Goal: Information Seeking & Learning: Learn about a topic

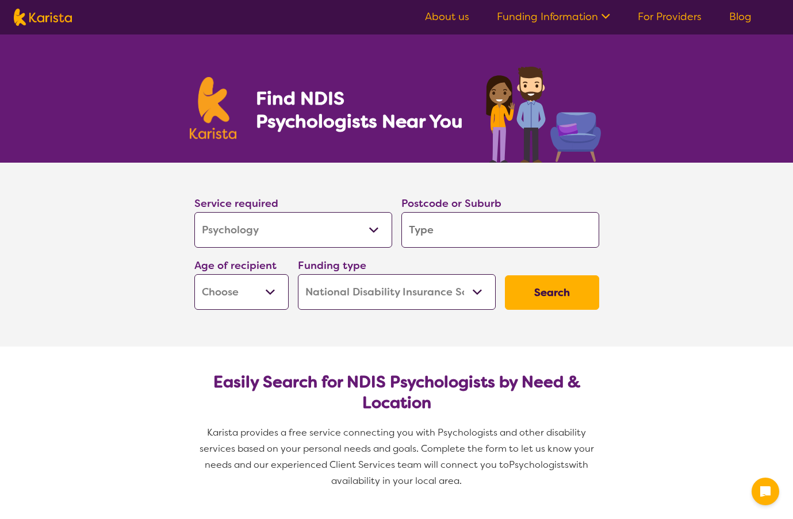
select select "Psychology"
select select "NDIS"
select select "Psychology"
select select "NDIS"
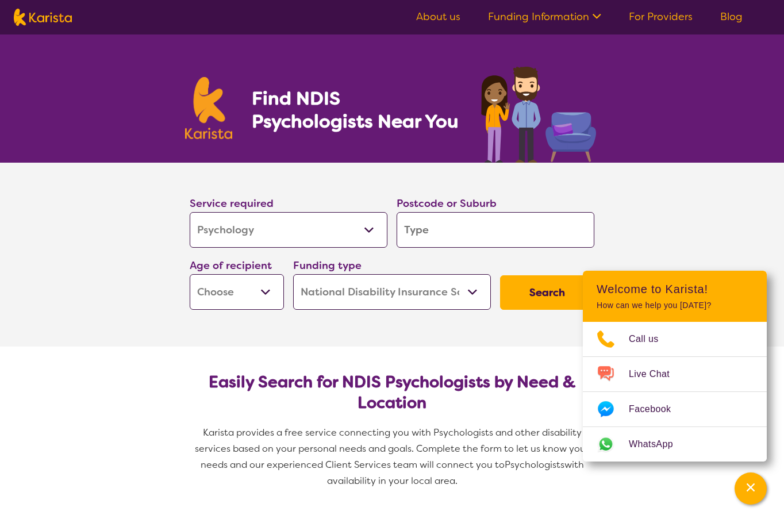
click at [470, 235] on input "search" at bounding box center [496, 230] width 198 height 36
type input "3"
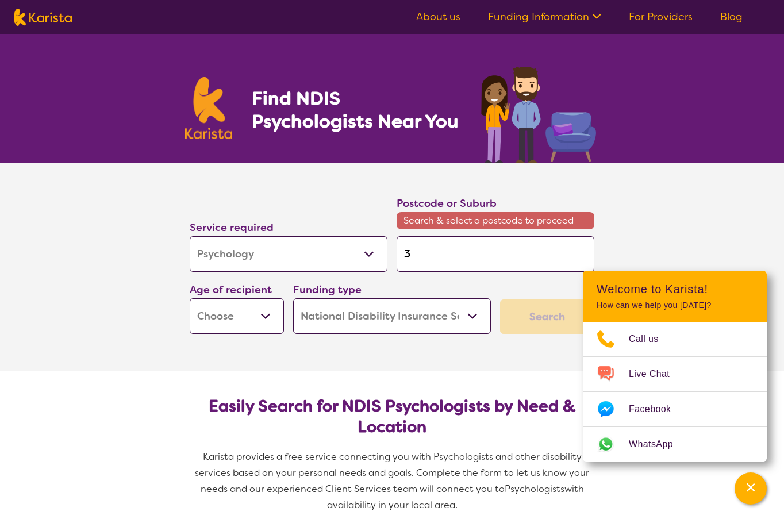
type input "30"
type input "303"
type input "3039"
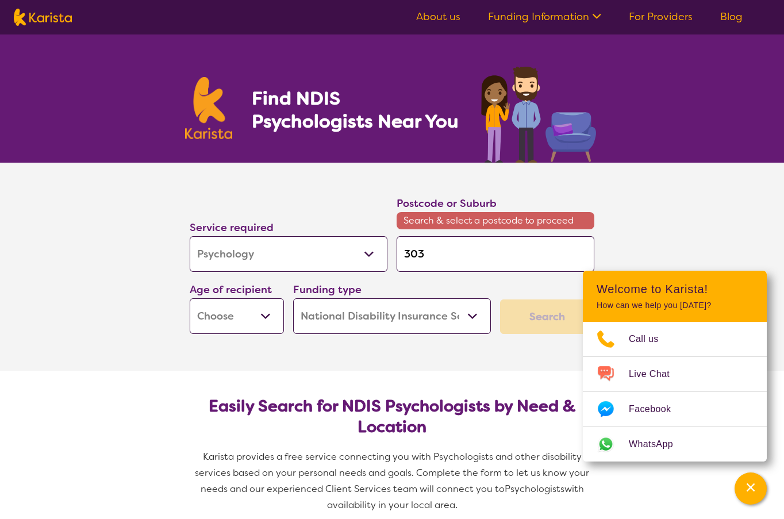
type input "3039"
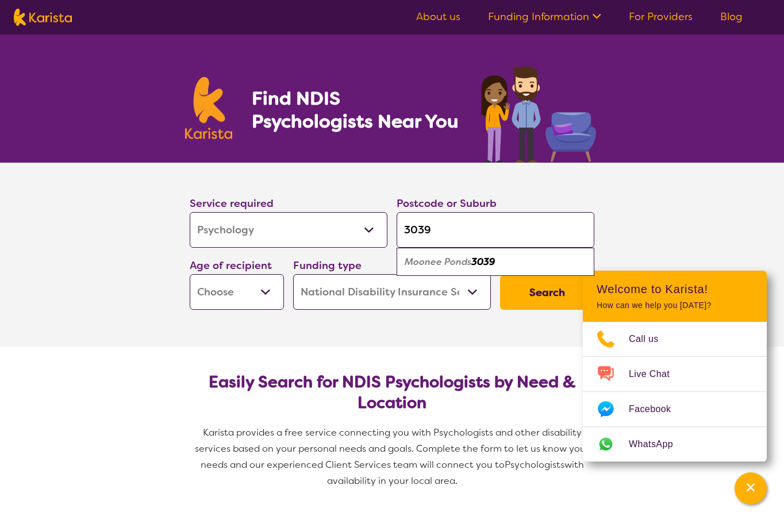
type input "3039"
click at [495, 254] on div "Moonee Ponds 3039" at bounding box center [496, 262] width 186 height 22
click at [717, 237] on section "Service required Allied Health Assistant Assessment ([MEDICAL_DATA] or [MEDICAL…" at bounding box center [392, 255] width 784 height 184
click at [522, 288] on button "Search" at bounding box center [547, 292] width 94 height 35
click at [250, 302] on select "Early Childhood - 0 to 9 Child - 10 to 11 Adolescent - 12 to 17 Adult - 18 to 6…" at bounding box center [237, 292] width 94 height 36
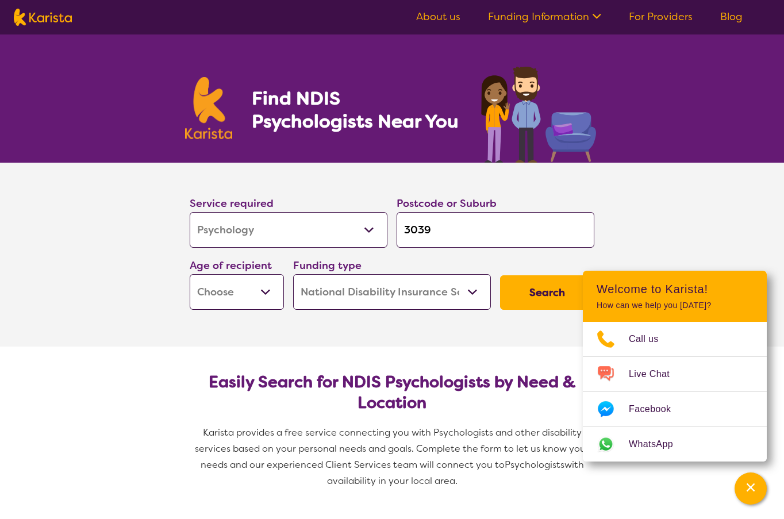
select select "AS"
click at [190, 274] on select "Early Childhood - 0 to 9 Child - 10 to 11 Adolescent - 12 to 17 Adult - 18 to 6…" at bounding box center [237, 292] width 94 height 36
select select "AS"
click at [546, 299] on button "Search" at bounding box center [547, 292] width 94 height 35
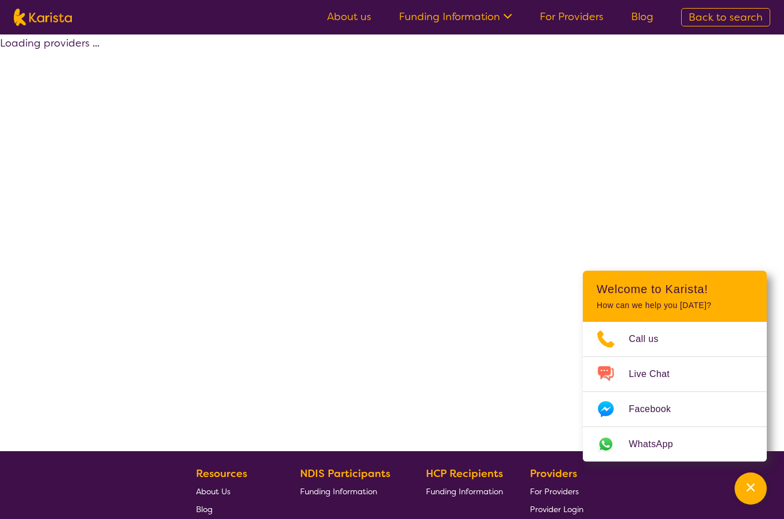
select select "by_score"
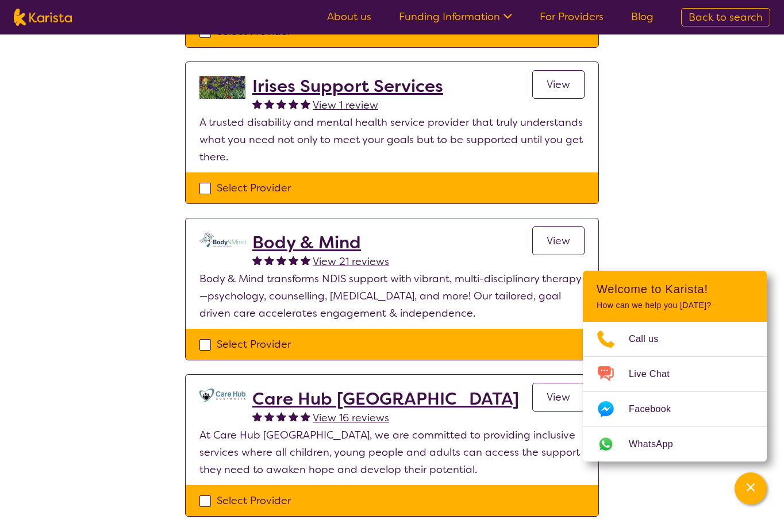
scroll to position [748, 0]
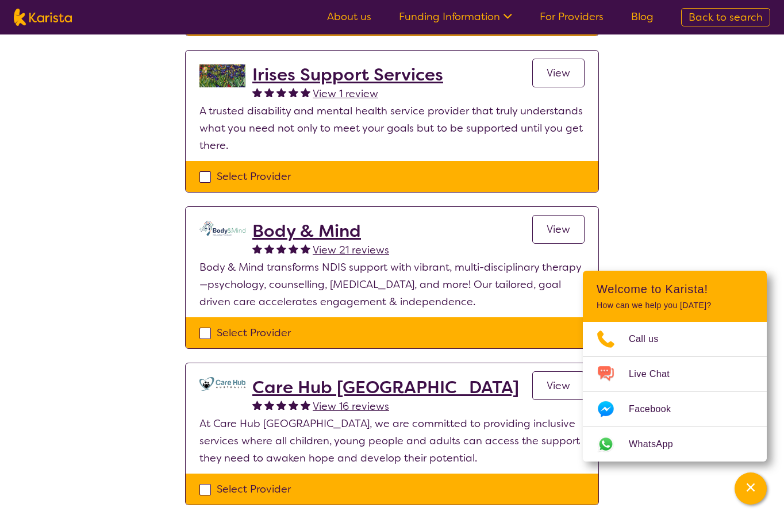
click at [338, 221] on h2 "Body & Mind" at bounding box center [320, 231] width 137 height 21
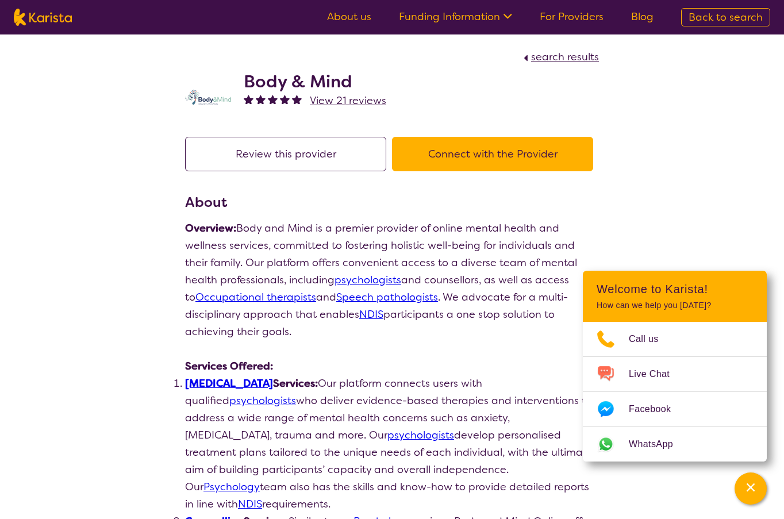
click at [581, 58] on span "search results" at bounding box center [565, 57] width 68 height 14
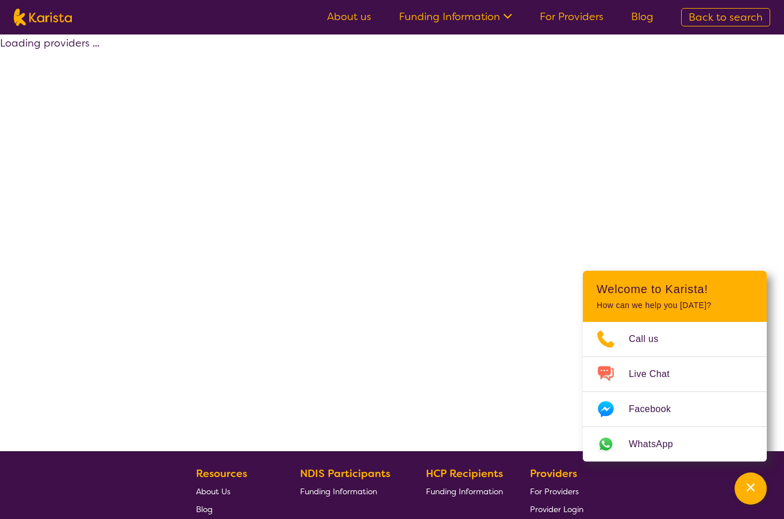
select select "by_score"
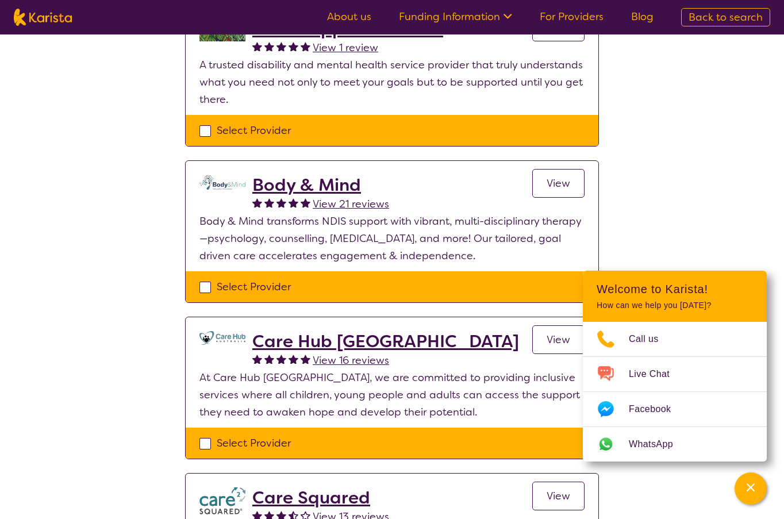
scroll to position [633, 0]
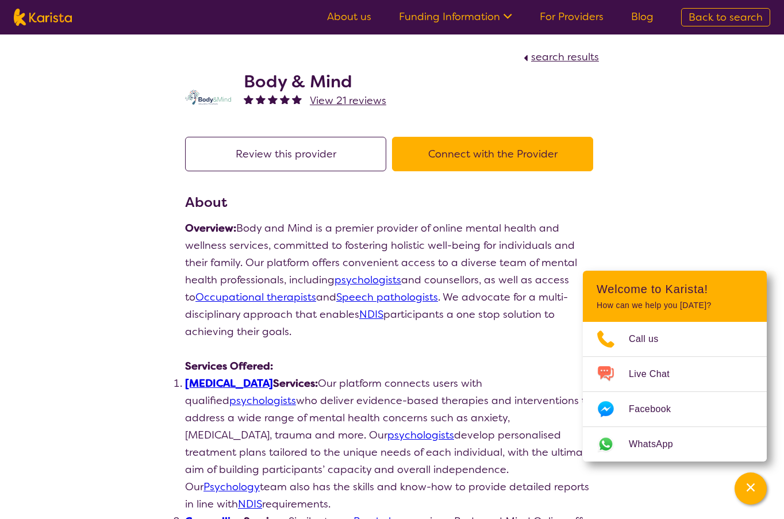
select select "by_score"
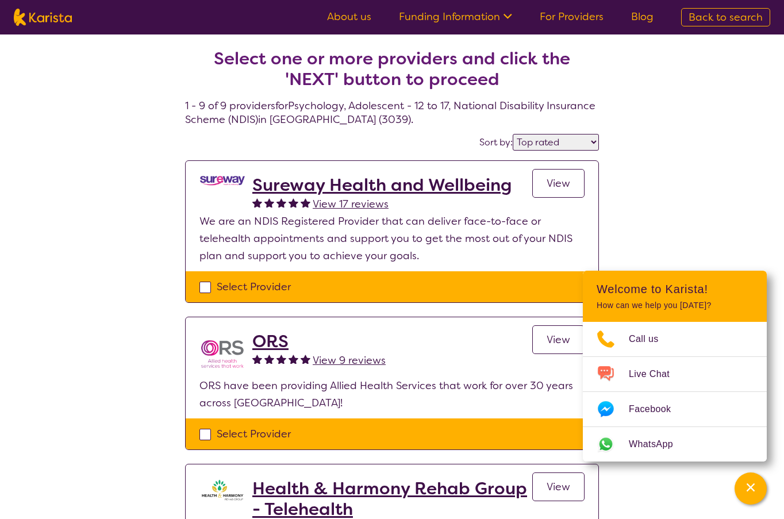
scroll to position [748, 0]
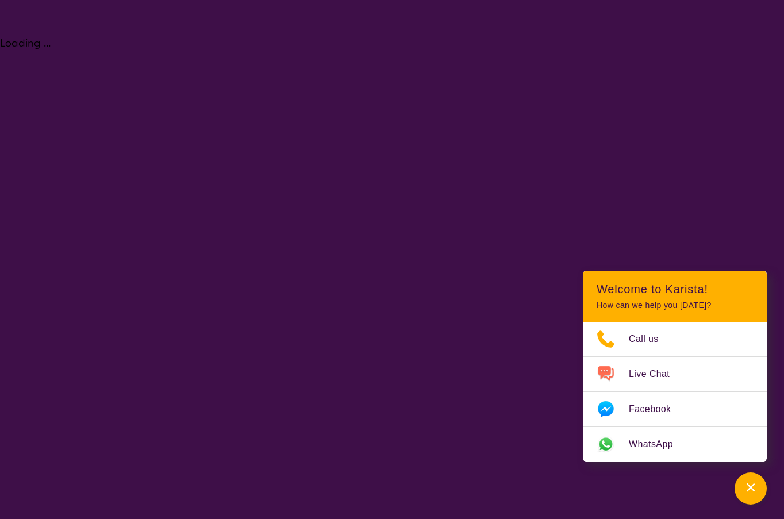
select select "Psychology"
select select "AS"
select select "NDIS"
select select "Psychology"
select select "AS"
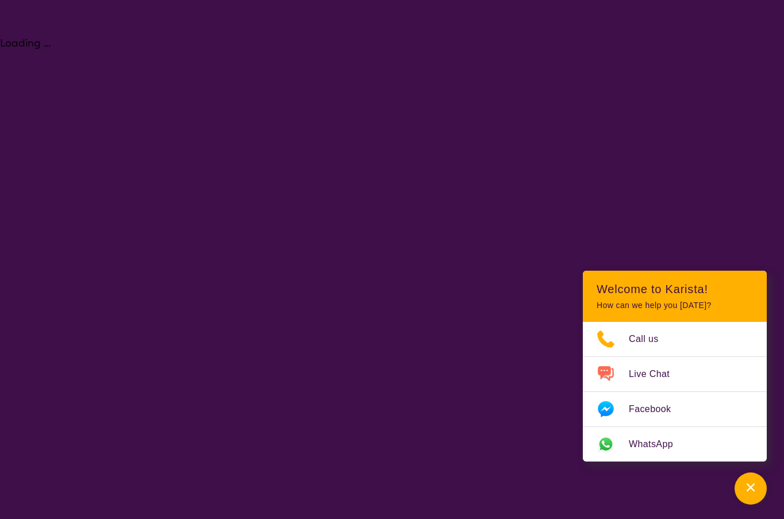
select select "NDIS"
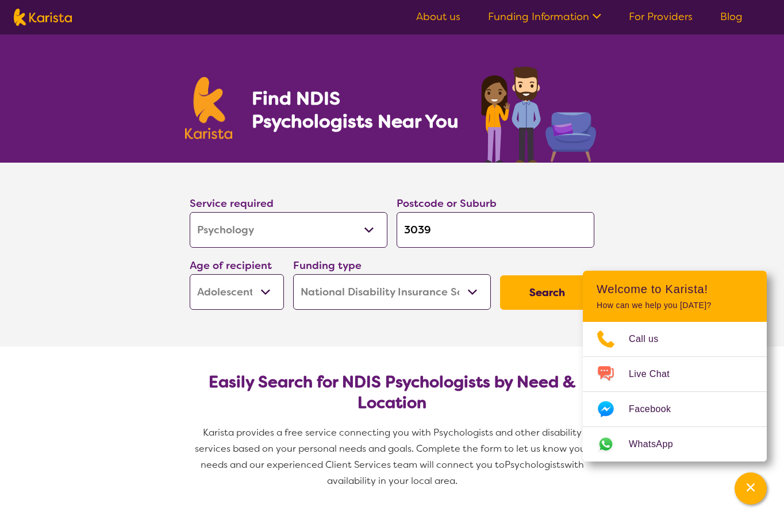
click at [719, 210] on section "Service required Allied Health Assistant Assessment ([MEDICAL_DATA] or [MEDICAL…" at bounding box center [392, 255] width 784 height 184
click at [753, 495] on div "Channel Menu" at bounding box center [750, 488] width 23 height 25
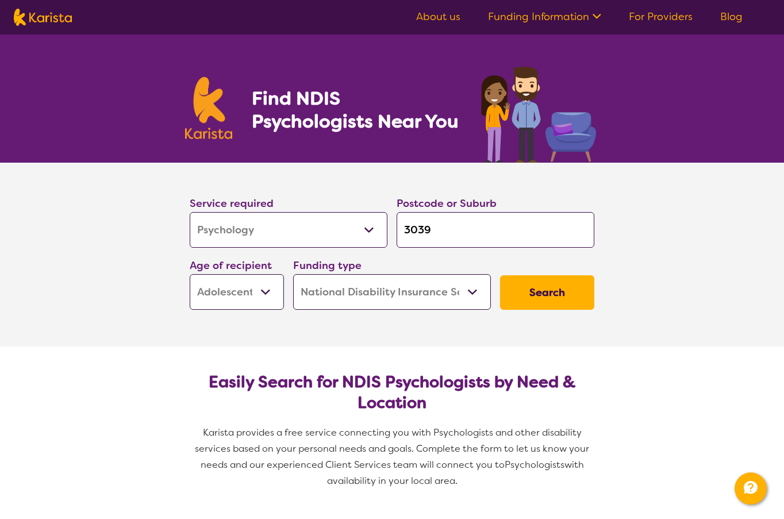
click at [450, 282] on select "Home Care Package (HCP) National Disability Insurance Scheme (NDIS) I don't know" at bounding box center [392, 292] width 198 height 36
click at [252, 285] on select "Early Childhood - 0 to 9 Child - 10 to 11 Adolescent - 12 to 17 Adult - 18 to 6…" at bounding box center [237, 292] width 94 height 36
click at [458, 243] on input "3039" at bounding box center [496, 230] width 198 height 36
type input "303"
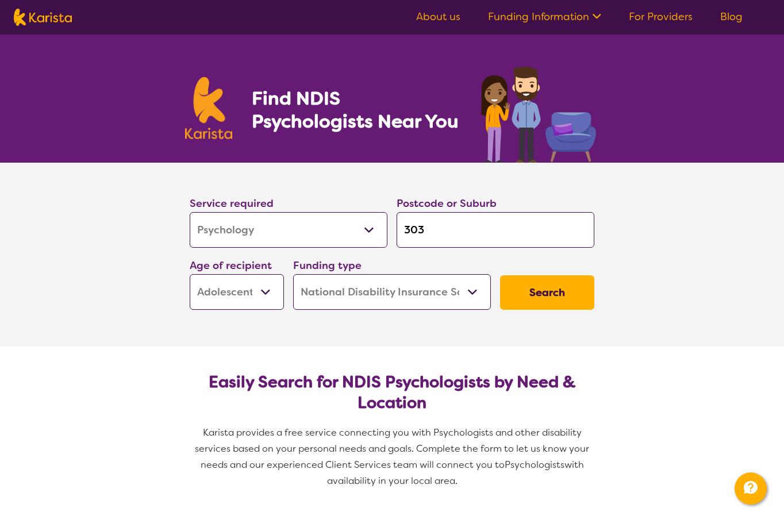
type input "30"
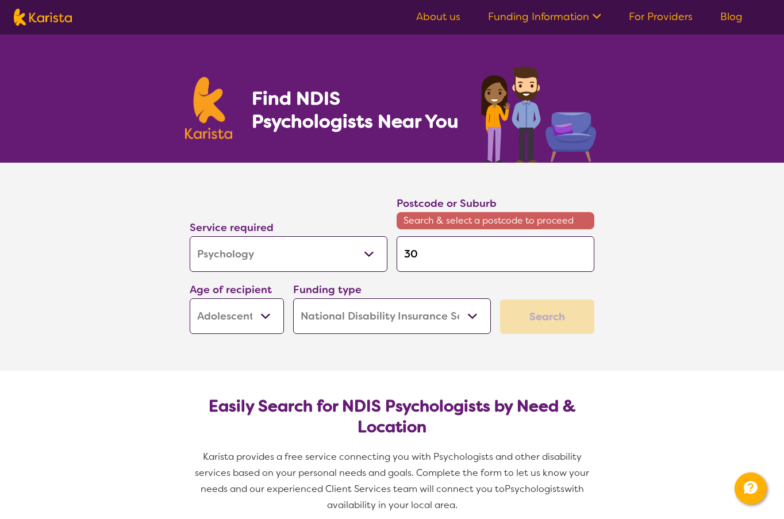
type input "3"
